Goal: Navigation & Orientation: Find specific page/section

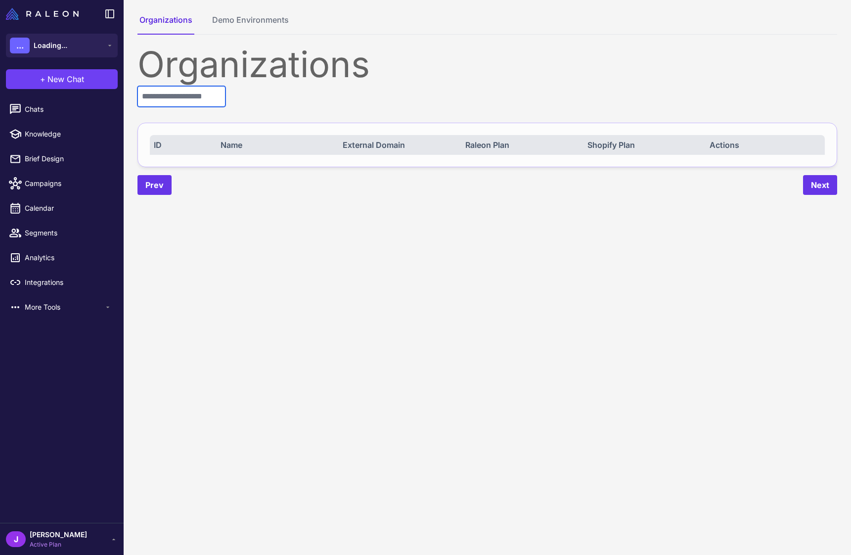
click at [173, 100] on input "text" at bounding box center [181, 96] width 88 height 21
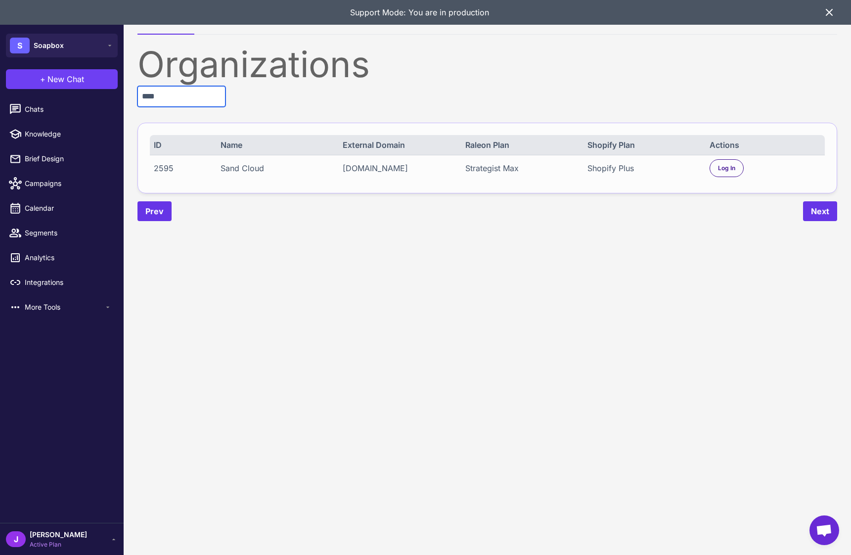
type input "****"
click at [726, 178] on div "2595 Sand Cloud [DOMAIN_NAME] Strategist Max Shopify Plus Log In" at bounding box center [487, 168] width 675 height 26
click at [727, 168] on span "Log In" at bounding box center [726, 168] width 17 height 9
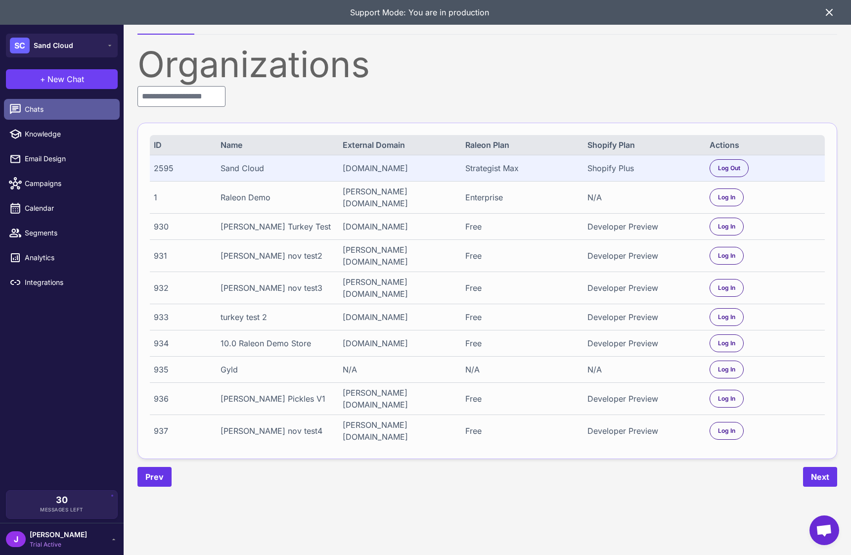
click at [45, 111] on span "Chats" at bounding box center [68, 109] width 87 height 11
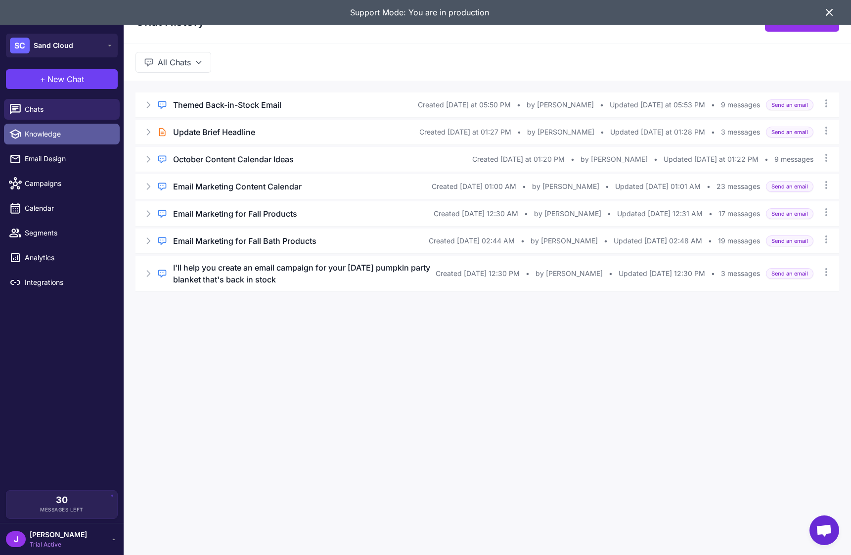
click at [73, 133] on span "Knowledge" at bounding box center [68, 134] width 87 height 11
select select
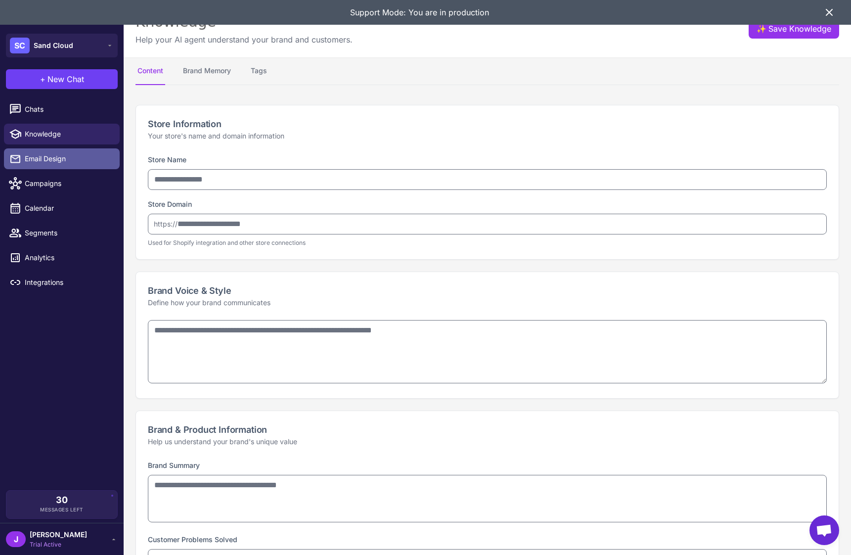
type input "**********"
type textarea "**********"
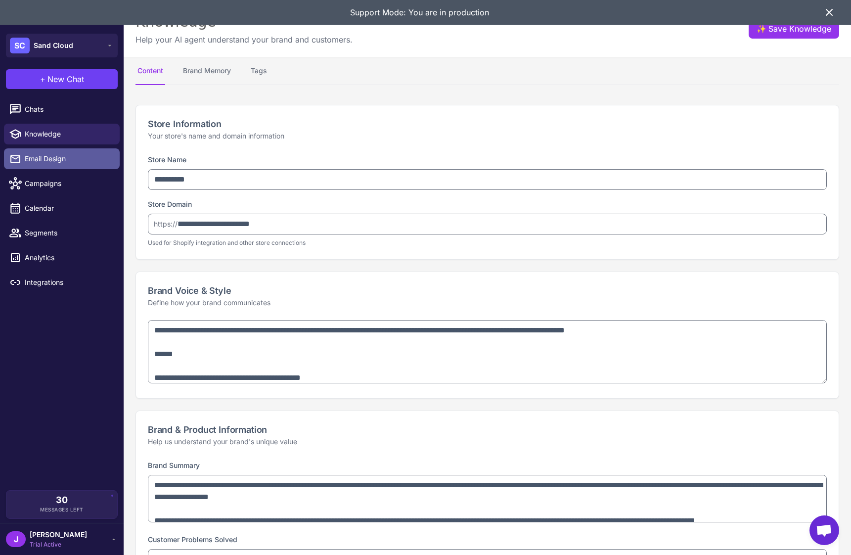
type textarea "**********"
click at [54, 157] on span "Email Design" at bounding box center [68, 158] width 87 height 11
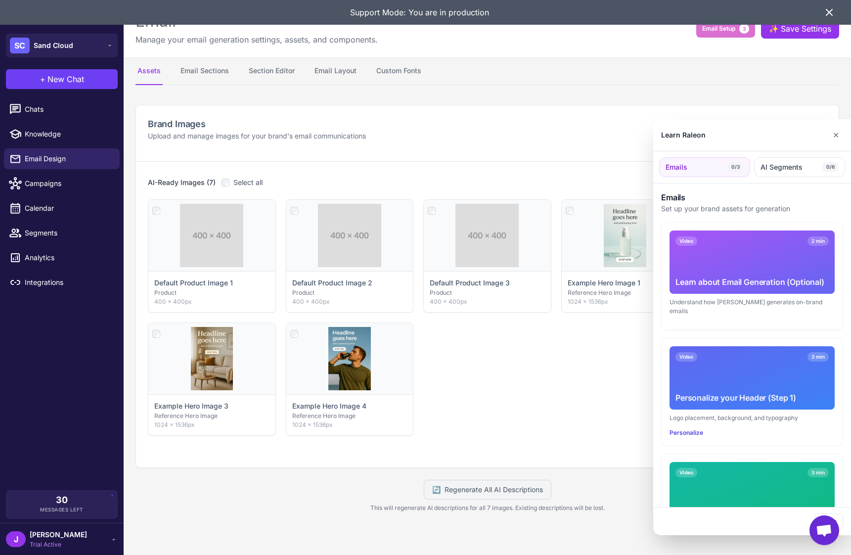
click at [48, 234] on div at bounding box center [425, 277] width 851 height 555
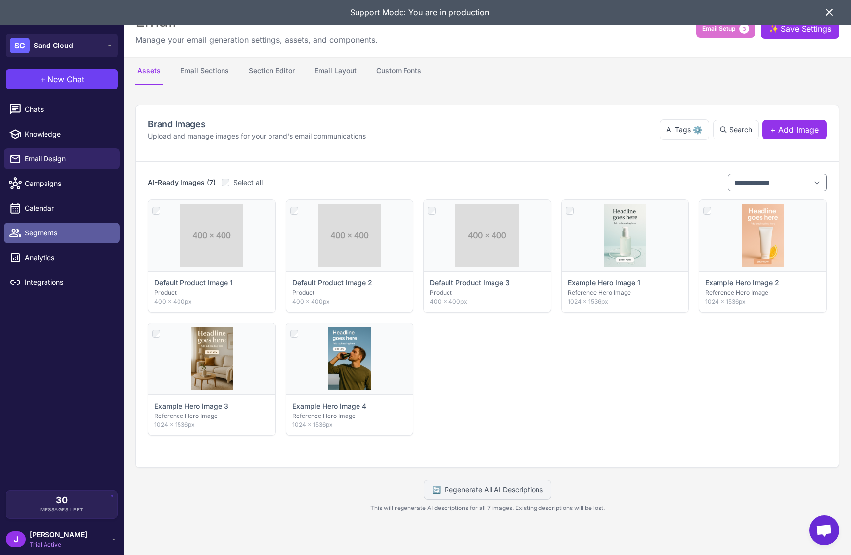
click at [38, 234] on span "Segments" at bounding box center [68, 232] width 87 height 11
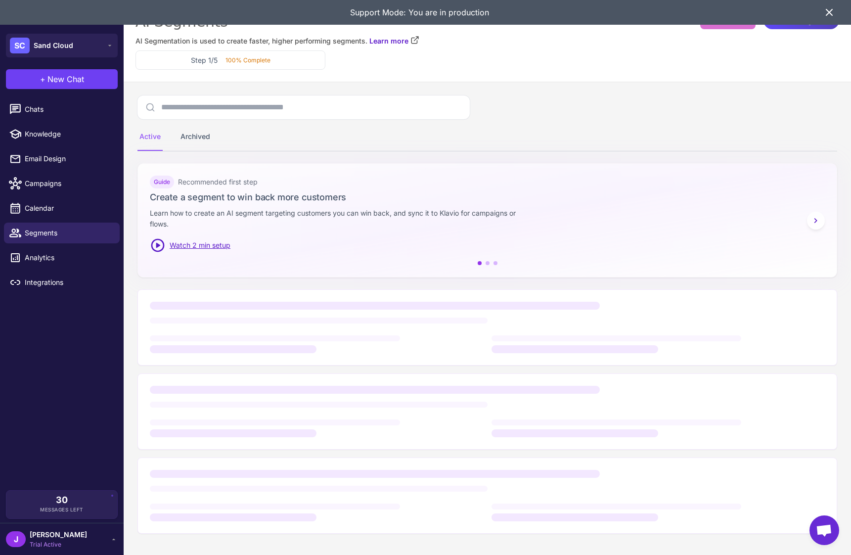
click at [826, 14] on icon at bounding box center [829, 12] width 12 height 12
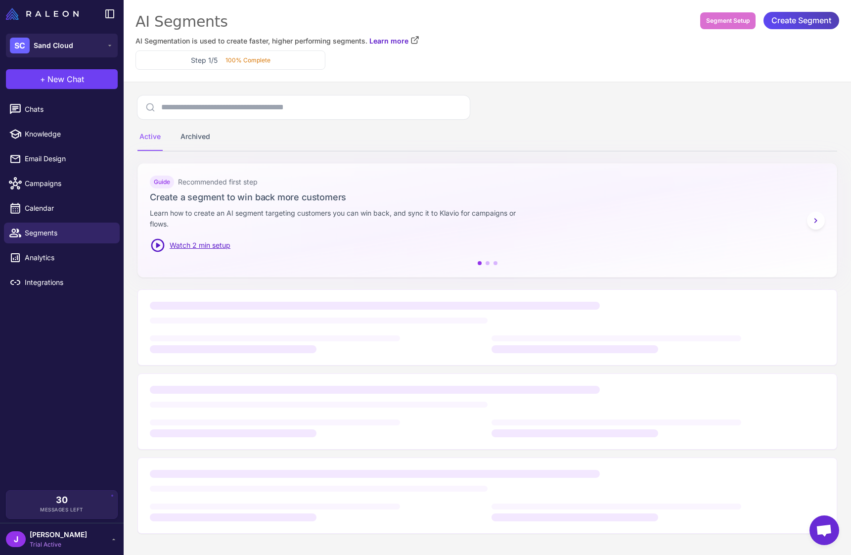
click at [46, 531] on span "[PERSON_NAME]" at bounding box center [58, 534] width 57 height 11
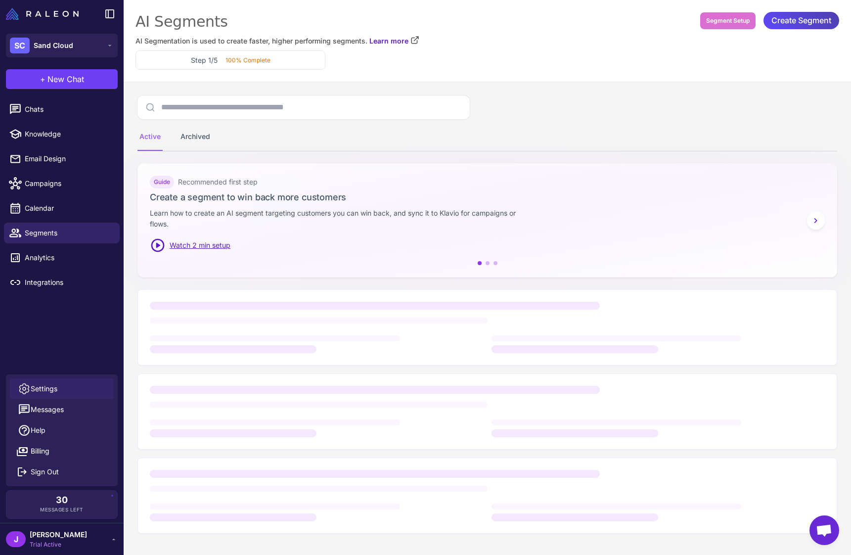
click at [65, 392] on link "Settings" at bounding box center [62, 388] width 104 height 21
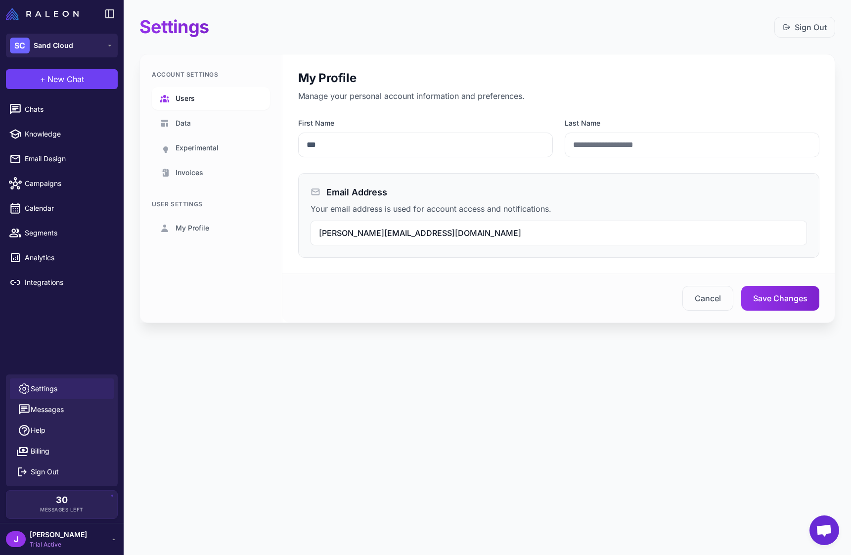
click at [208, 99] on link "Users" at bounding box center [211, 98] width 118 height 23
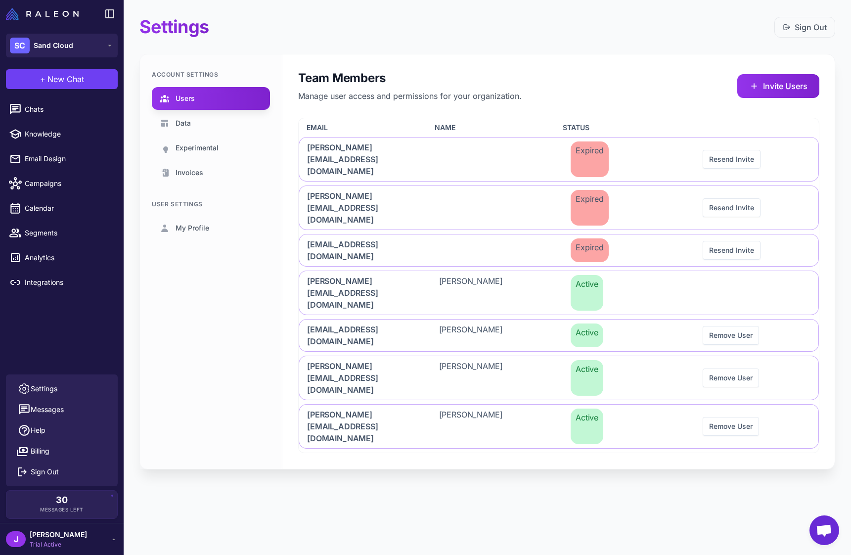
drag, startPoint x: 66, startPoint y: 351, endPoint x: 69, endPoint y: 338, distance: 12.7
click at [66, 349] on div "Chats Knowledge Email Design Campaigns Calendar Segments Analytics Integrations" at bounding box center [62, 234] width 124 height 279
click at [43, 231] on span "Segments" at bounding box center [68, 232] width 87 height 11
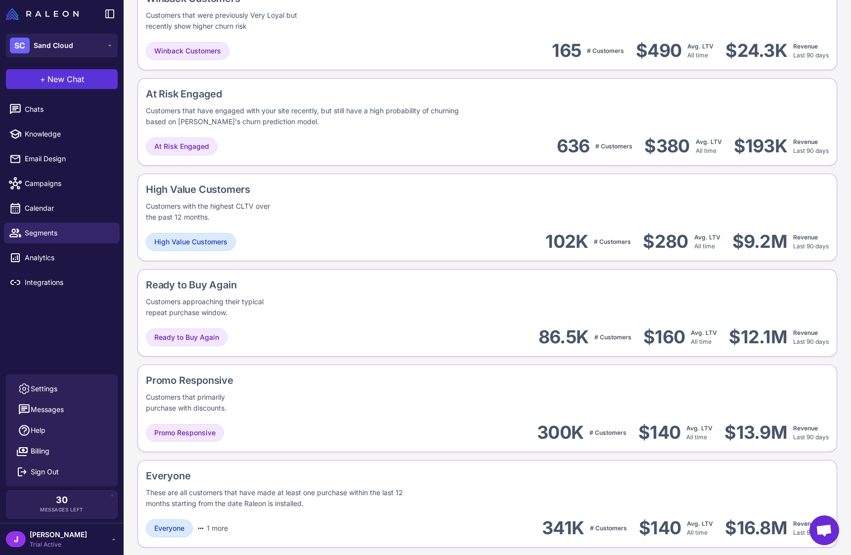
scroll to position [695, 0]
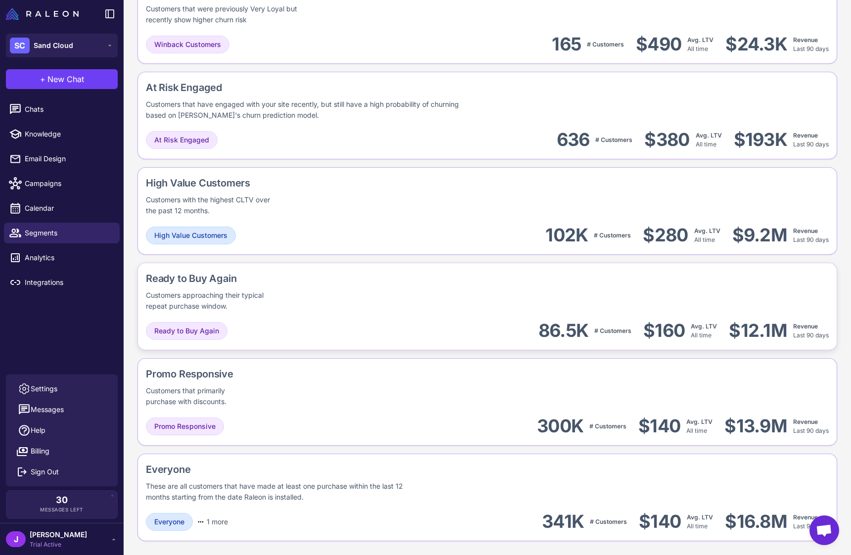
click at [271, 298] on div "Customers approaching their typical repeat purchase window." at bounding box center [213, 301] width 134 height 22
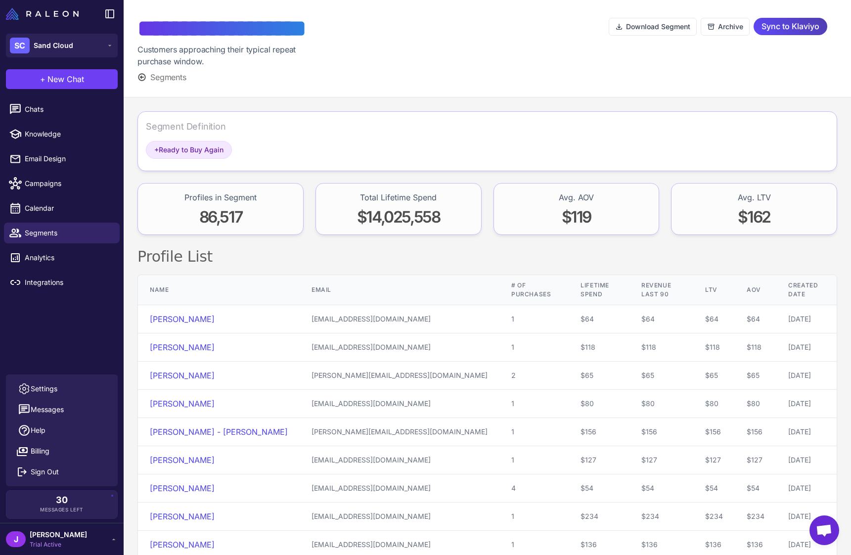
click at [160, 76] on span "Segments" at bounding box center [168, 77] width 36 height 12
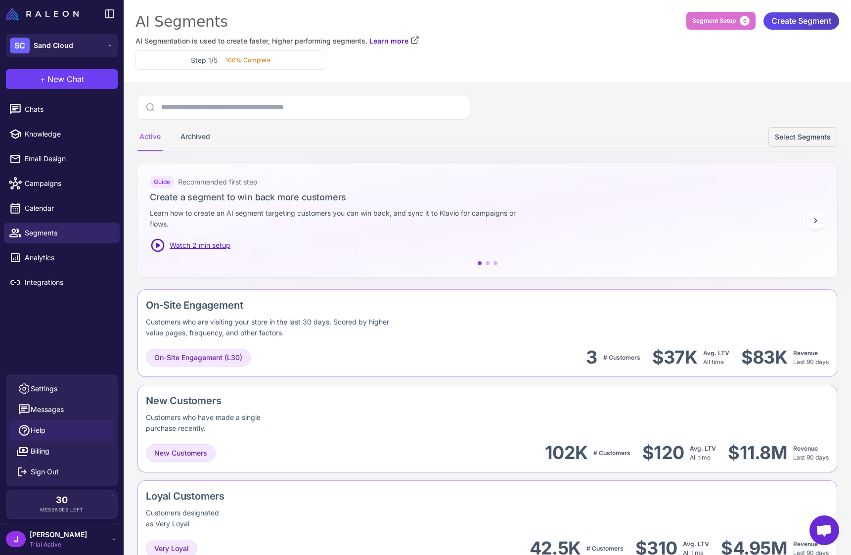
click at [39, 426] on span "Help" at bounding box center [38, 430] width 15 height 11
click at [71, 538] on div "J Jay Trial Active" at bounding box center [62, 539] width 112 height 20
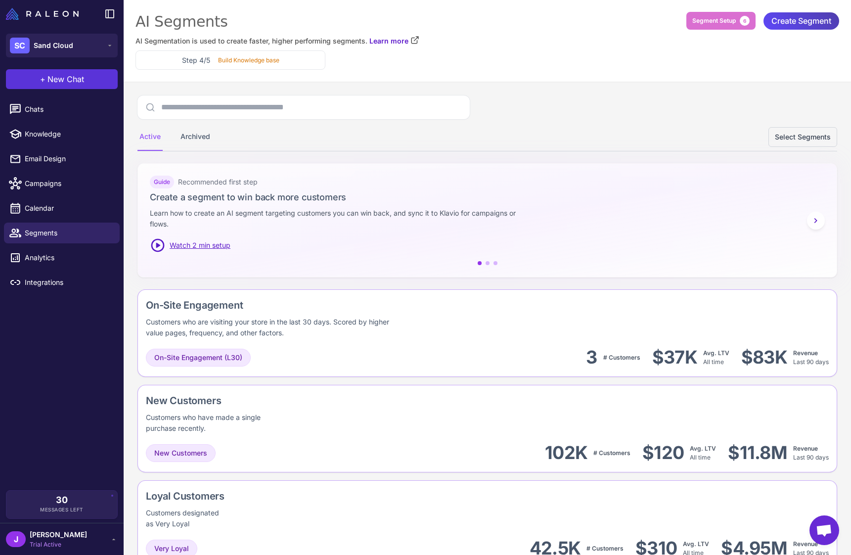
click at [84, 79] on button "+ New Chat" at bounding box center [62, 79] width 112 height 20
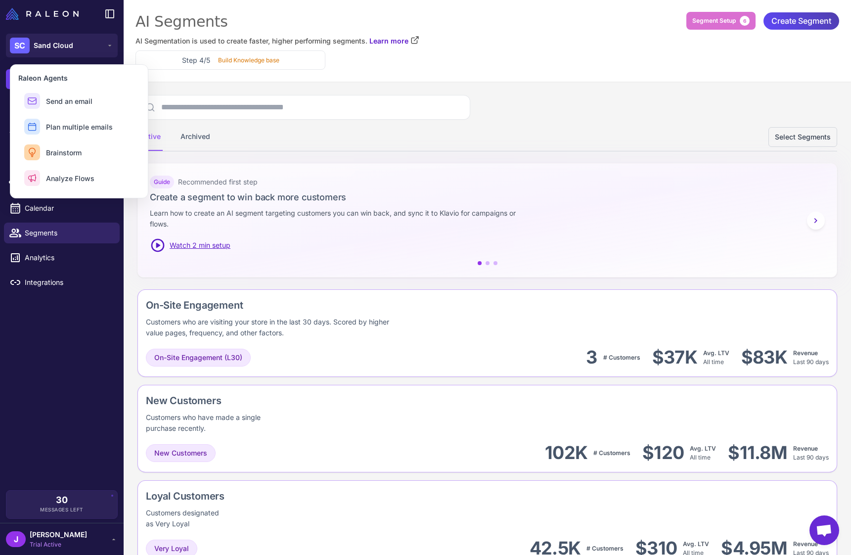
click at [66, 368] on div "Chats Knowledge Email Design Campaigns Calendar Segments Analytics Integrations" at bounding box center [62, 292] width 124 height 395
